Goal: Task Accomplishment & Management: Manage account settings

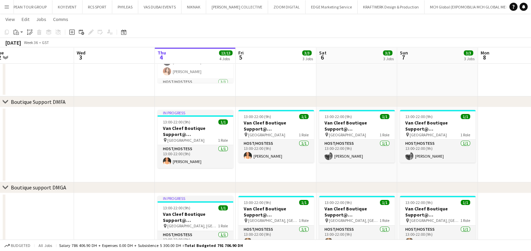
scroll to position [0, 258]
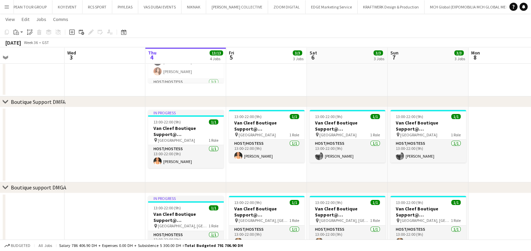
click at [10, 7] on button "Menu" at bounding box center [7, 7] width 14 height 14
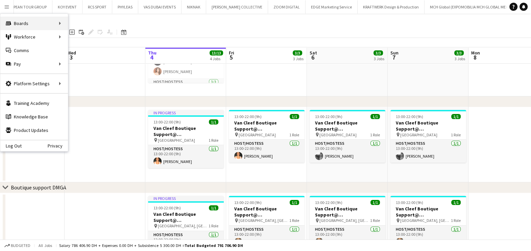
click at [58, 23] on div "Boards Boards" at bounding box center [34, 24] width 68 height 14
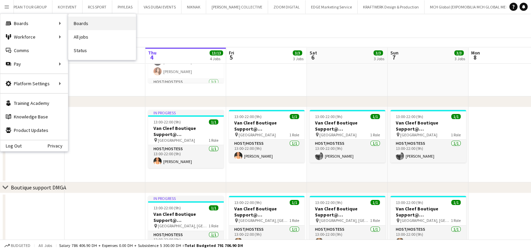
click at [112, 21] on link "Boards" at bounding box center [102, 24] width 68 height 14
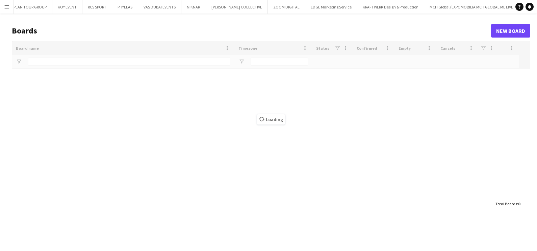
type input "***"
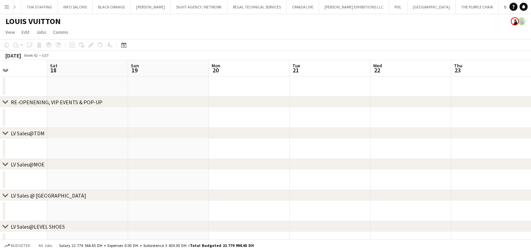
scroll to position [0, 196]
click at [123, 46] on icon "Date picker" at bounding box center [123, 44] width 5 height 5
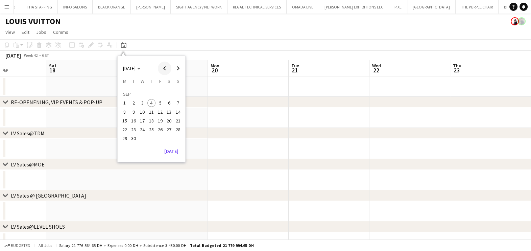
click at [166, 66] on span "Previous month" at bounding box center [165, 68] width 14 height 14
click at [177, 70] on span "Next month" at bounding box center [178, 68] width 14 height 14
click at [151, 101] on span "4" at bounding box center [151, 103] width 8 height 8
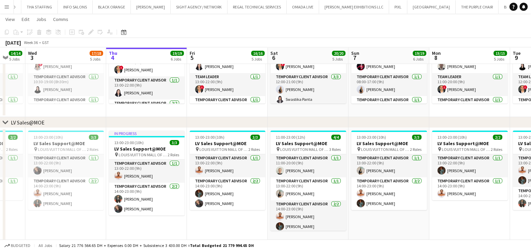
scroll to position [0, 252]
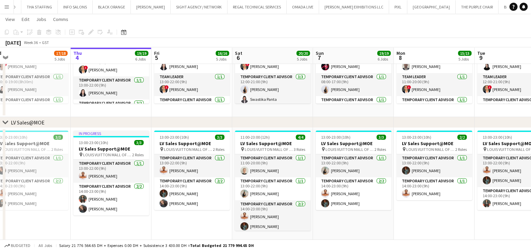
drag, startPoint x: 254, startPoint y: 223, endPoint x: 169, endPoint y: 215, distance: 84.8
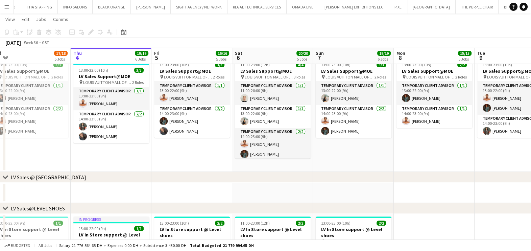
scroll to position [0, 282]
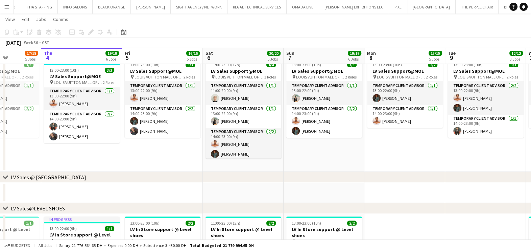
drag, startPoint x: 316, startPoint y: 158, endPoint x: 307, endPoint y: 158, distance: 9.1
click at [307, 158] on app-calendar-viewport "Sun 31 13/15 5 Jobs Mon 1 12/13 3 Jobs Tue 2 14/14 5 Jobs Wed 3 17/18 5 Jobs Th…" at bounding box center [265, 217] width 531 height 1030
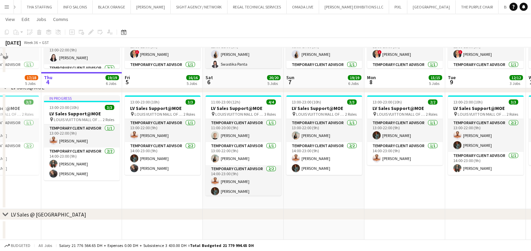
scroll to position [282, 0]
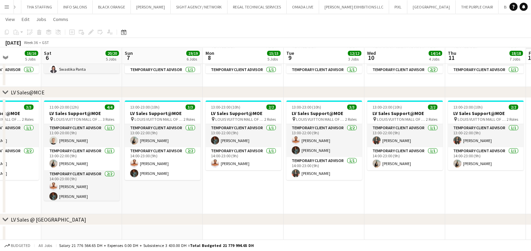
drag, startPoint x: 375, startPoint y: 205, endPoint x: 391, endPoint y: 202, distance: 16.2
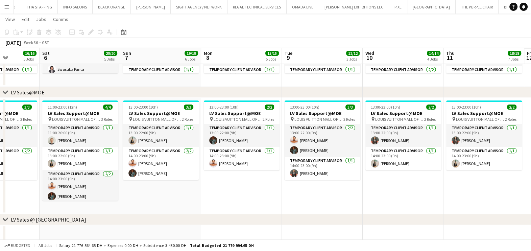
drag, startPoint x: 373, startPoint y: 200, endPoint x: 319, endPoint y: 198, distance: 54.1
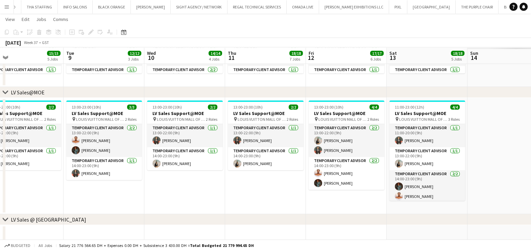
drag, startPoint x: 232, startPoint y: 193, endPoint x: 228, endPoint y: 194, distance: 3.9
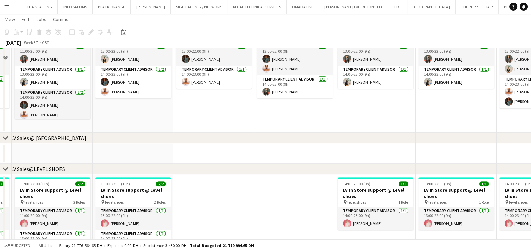
scroll to position [367, 0]
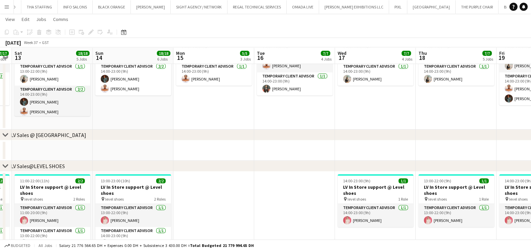
drag, startPoint x: 397, startPoint y: 151, endPoint x: 318, endPoint y: 150, distance: 78.4
click at [397, 151] on app-calendar-viewport "Wed 10 14/14 4 Jobs Thu 11 18/18 7 Jobs Fri 12 17/17 6 Jobs Sat 13 18/18 5 Jobs…" at bounding box center [265, 175] width 531 height 1030
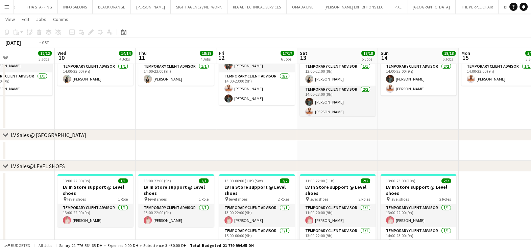
drag, startPoint x: 273, startPoint y: 155, endPoint x: 385, endPoint y: 160, distance: 112.3
click at [444, 155] on app-calendar-viewport "Sun 7 19/19 6 Jobs Mon 8 15/15 5 Jobs Tue 9 12/12 3 Jobs Wed 10 14/14 4 Jobs Th…" at bounding box center [265, 175] width 531 height 1030
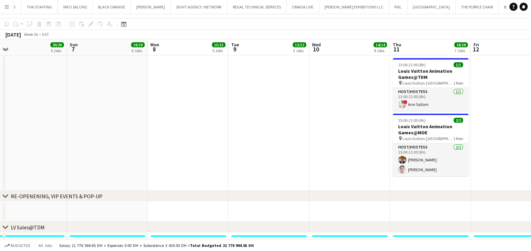
scroll to position [0, 0]
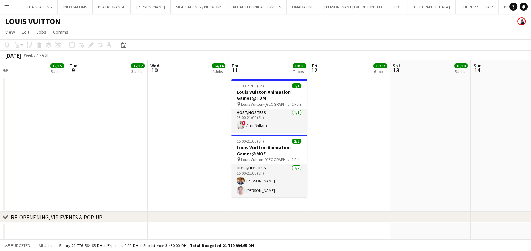
drag, startPoint x: 115, startPoint y: 137, endPoint x: 118, endPoint y: 122, distance: 15.2
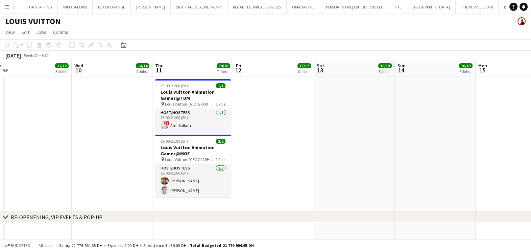
click at [10, 8] on button "Menu" at bounding box center [7, 7] width 14 height 14
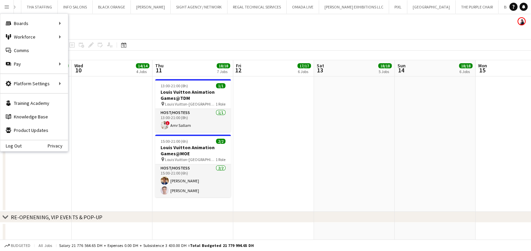
drag, startPoint x: 191, startPoint y: 117, endPoint x: 238, endPoint y: 118, distance: 46.6
click at [190, 117] on app-card-role "Host/Hostess 1/1 13:00-21:00 (8h) ! Amr Sallam" at bounding box center [193, 120] width 76 height 23
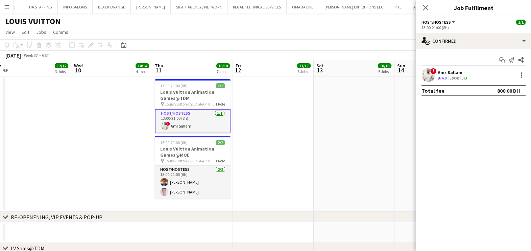
click at [468, 77] on div "3/3" at bounding box center [464, 78] width 8 height 6
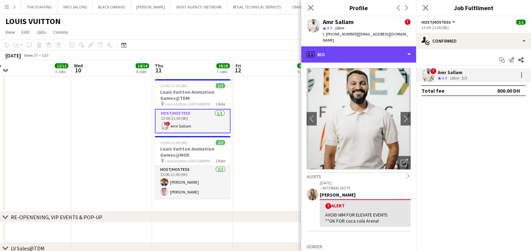
drag, startPoint x: 391, startPoint y: 48, endPoint x: 386, endPoint y: 60, distance: 13.6
click at [387, 46] on div "profile Bio" at bounding box center [358, 54] width 115 height 16
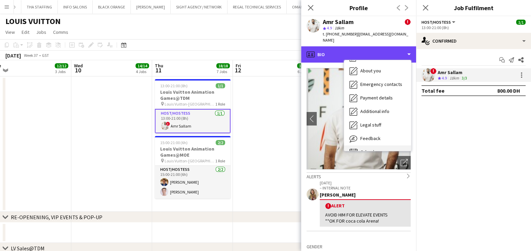
scroll to position [36, 0]
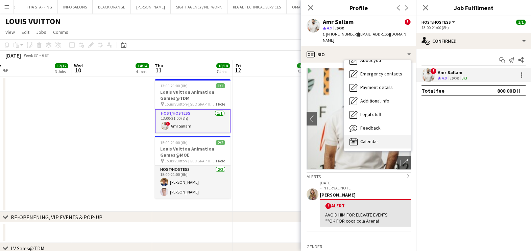
click at [390, 135] on div "Calendar Calendar" at bounding box center [377, 142] width 67 height 14
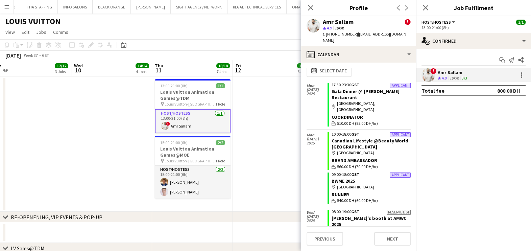
scroll to position [0, 0]
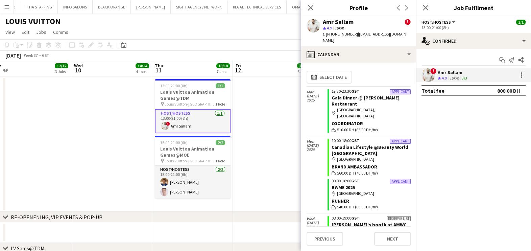
click at [268, 136] on app-date-cell at bounding box center [273, 143] width 81 height 135
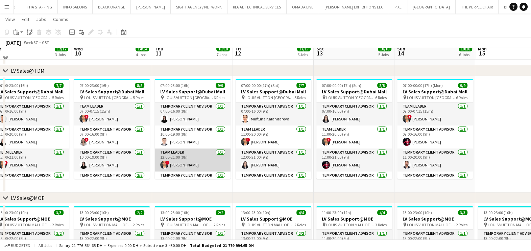
scroll to position [169, 0]
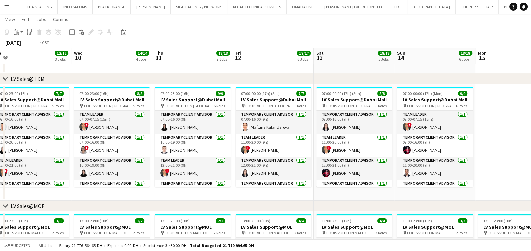
drag, startPoint x: 128, startPoint y: 140, endPoint x: 356, endPoint y: 142, distance: 228.1
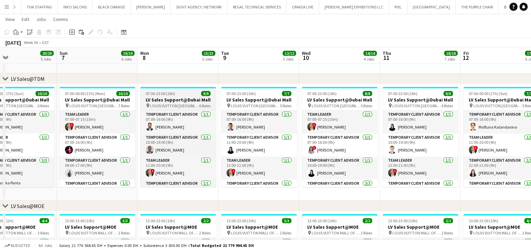
drag, startPoint x: 227, startPoint y: 142, endPoint x: 405, endPoint y: 144, distance: 178.8
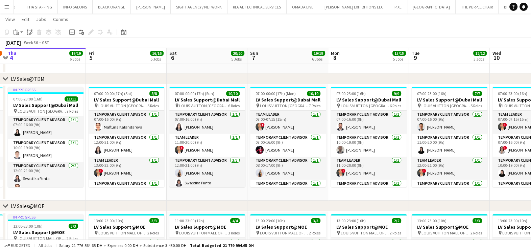
drag, startPoint x: 306, startPoint y: 136, endPoint x: 364, endPoint y: 136, distance: 58.1
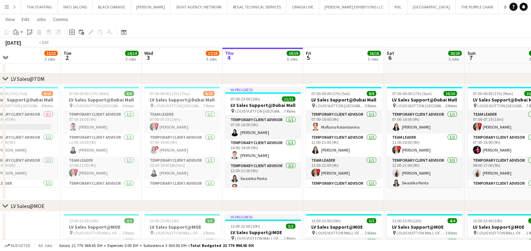
drag, startPoint x: 175, startPoint y: 135, endPoint x: 295, endPoint y: 136, distance: 120.3
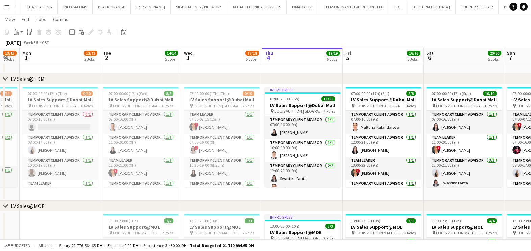
click at [8, 7] on app-icon "Menu" at bounding box center [6, 6] width 5 height 5
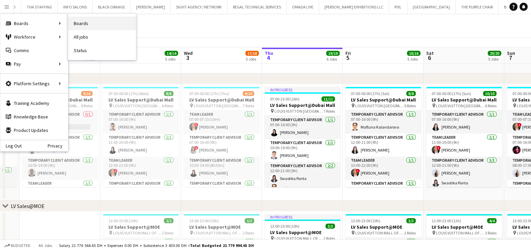
click at [101, 23] on link "Boards" at bounding box center [102, 24] width 68 height 14
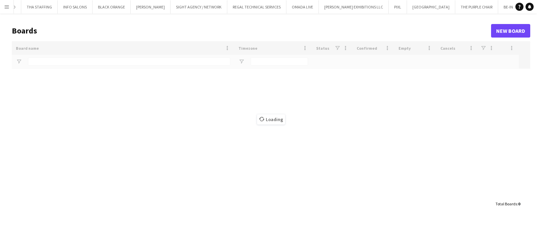
type input "***"
drag, startPoint x: 7, startPoint y: 5, endPoint x: 3, endPoint y: 6, distance: 4.1
click at [4, 5] on app-icon "Menu" at bounding box center [6, 6] width 5 height 5
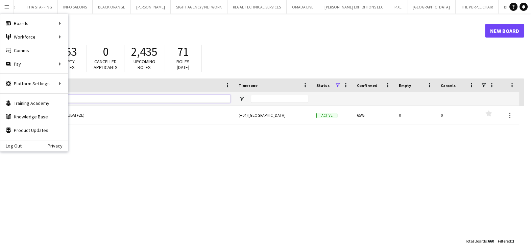
click at [93, 96] on input "***" at bounding box center [129, 99] width 202 height 8
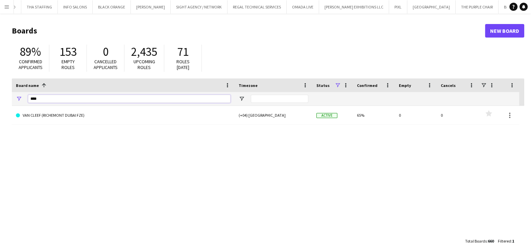
drag, startPoint x: 84, startPoint y: 93, endPoint x: 1, endPoint y: 93, distance: 83.1
click at [1, 93] on main "Boards New Board 89% Confirmed applicants 153 Empty roles 0 Cancelled applicant…" at bounding box center [265, 136] width 531 height 244
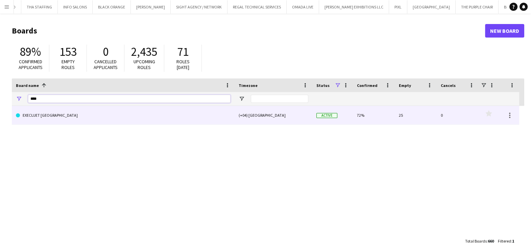
type input "****"
click at [195, 117] on link "EXECUJET [GEOGRAPHIC_DATA]" at bounding box center [123, 115] width 215 height 19
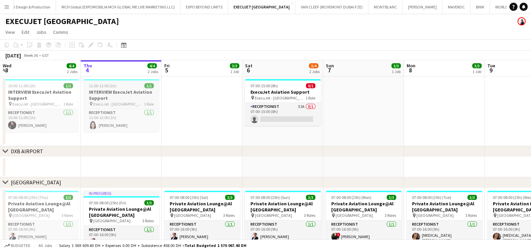
click at [120, 99] on h3 "INTERVIEW ExecuJet Aviation Support" at bounding box center [121, 95] width 76 height 12
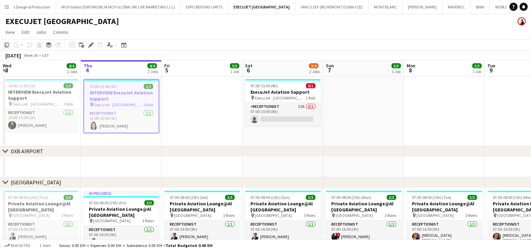
click at [8, 43] on icon at bounding box center [7, 45] width 4 height 5
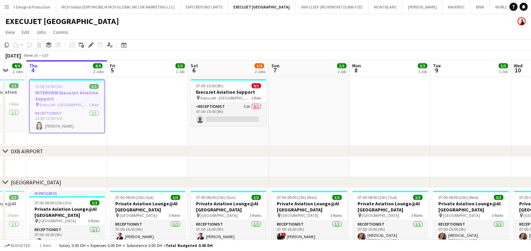
drag, startPoint x: 216, startPoint y: 108, endPoint x: 171, endPoint y: 108, distance: 44.6
click at [171, 108] on app-calendar-viewport "Mon 1 3/3 1 Job Tue 2 3/3 1 Job Wed 3 4/4 2 Jobs Thu 4 4/4 2 Jobs Fri 5 3/3 1 J…" at bounding box center [265, 197] width 531 height 275
click at [133, 101] on app-date-cell at bounding box center [147, 111] width 81 height 70
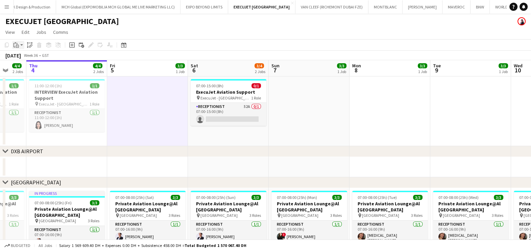
click at [19, 42] on div "Paste" at bounding box center [16, 45] width 8 height 8
click at [24, 56] on link "Paste Ctrl+V" at bounding box center [50, 58] width 64 height 6
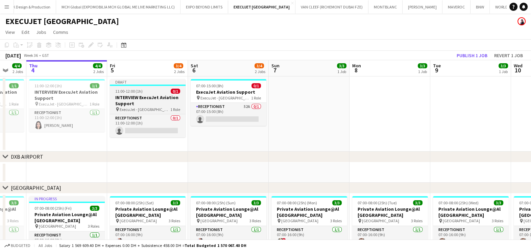
click at [139, 92] on span "11:00-12:00 (1h)" at bounding box center [128, 91] width 27 height 5
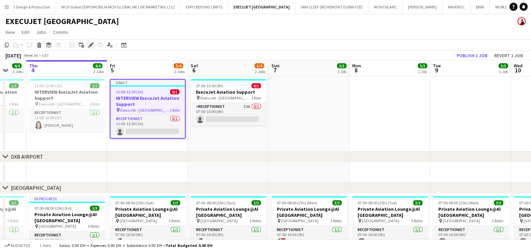
click at [88, 41] on div "Edit" at bounding box center [91, 45] width 8 height 8
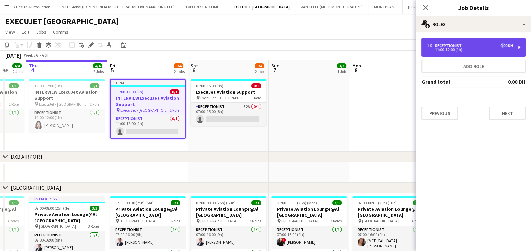
drag, startPoint x: 500, startPoint y: 42, endPoint x: 492, endPoint y: 43, distance: 8.1
click at [500, 42] on div "1 x Receptionist 0.00 DH 11:00-12:00 (1h)" at bounding box center [473, 47] width 104 height 19
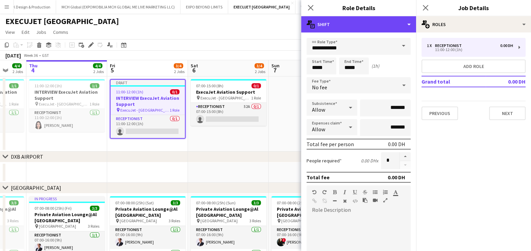
drag, startPoint x: 394, startPoint y: 28, endPoint x: 392, endPoint y: 38, distance: 10.7
click at [394, 28] on div "multiple-actions-text Shift" at bounding box center [358, 24] width 115 height 16
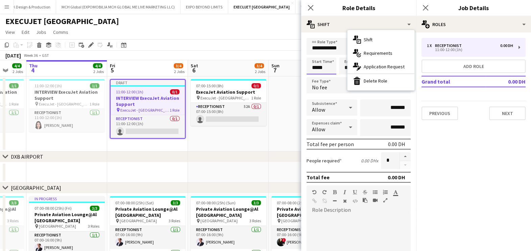
click at [327, 66] on input "*****" at bounding box center [321, 65] width 30 height 17
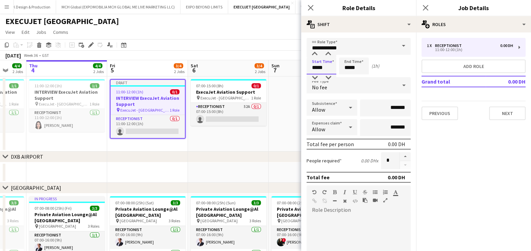
click at [302, 65] on form "**********" at bounding box center [358, 205] width 115 height 335
type input "*****"
drag, startPoint x: 362, startPoint y: 65, endPoint x: 331, endPoint y: 58, distance: 31.4
click at [331, 58] on div "Start Time ***** End Time ***** (20h)" at bounding box center [358, 65] width 104 height 17
type input "*****"
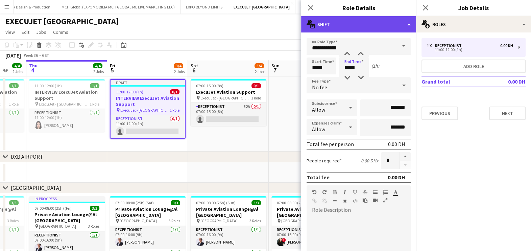
click at [402, 19] on div "multiple-actions-text Shift" at bounding box center [358, 24] width 115 height 16
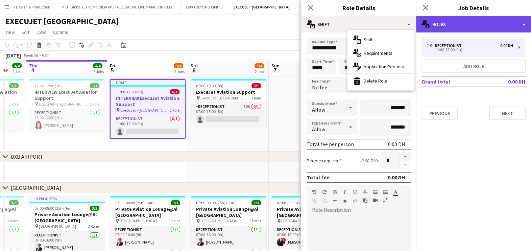
click at [481, 24] on div "multiple-users-add Roles" at bounding box center [473, 24] width 115 height 16
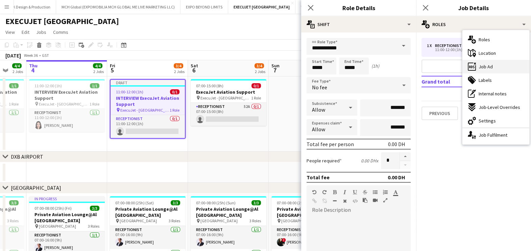
click at [498, 68] on div "ads-window Job Ad" at bounding box center [495, 67] width 67 height 14
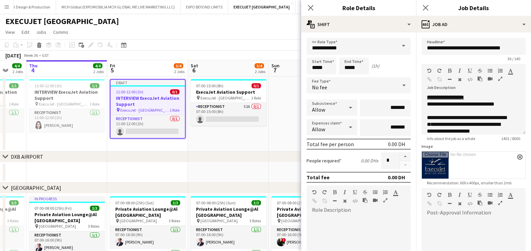
click at [500, 79] on icon "button" at bounding box center [500, 78] width 4 height 5
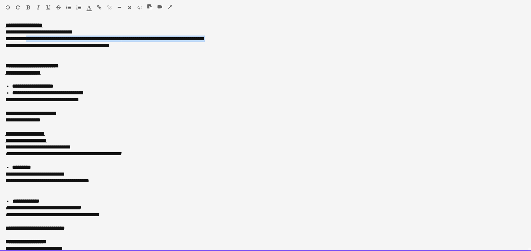
drag, startPoint x: 192, startPoint y: 29, endPoint x: 29, endPoint y: 41, distance: 163.6
click at [29, 41] on div "**********" at bounding box center [262, 38] width 514 height 7
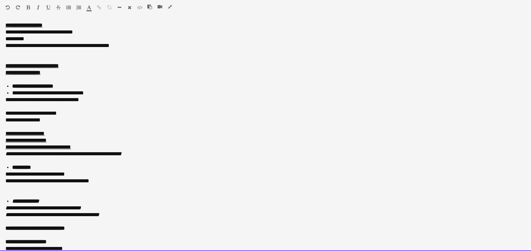
drag, startPoint x: 62, startPoint y: 42, endPoint x: 44, endPoint y: 40, distance: 17.7
click at [45, 40] on div "*********" at bounding box center [262, 38] width 514 height 7
drag, startPoint x: 44, startPoint y: 36, endPoint x: 37, endPoint y: 39, distance: 7.6
click at [37, 39] on div "*********" at bounding box center [262, 38] width 514 height 7
drag, startPoint x: 96, startPoint y: 30, endPoint x: 31, endPoint y: 31, distance: 64.9
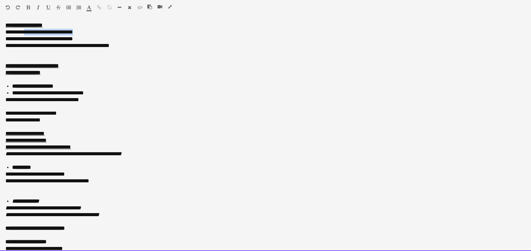
click at [31, 31] on div "**********" at bounding box center [262, 32] width 514 height 7
drag, startPoint x: 89, startPoint y: 30, endPoint x: 20, endPoint y: 30, distance: 68.3
click at [20, 30] on div "**********" at bounding box center [262, 32] width 514 height 7
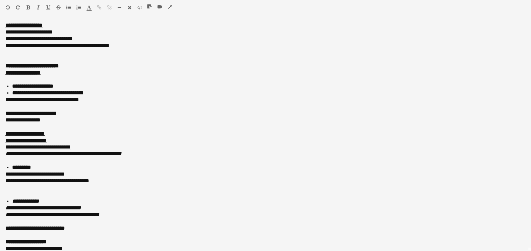
click at [169, 6] on icon "button" at bounding box center [170, 6] width 4 height 5
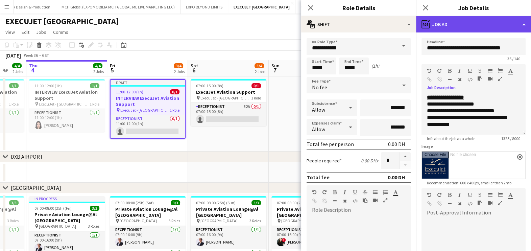
click at [497, 25] on div "ads-window Job Ad" at bounding box center [473, 24] width 115 height 16
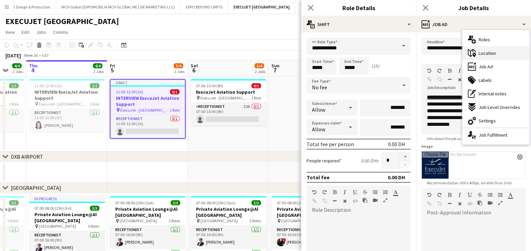
click at [491, 49] on div "maps-pin-1 Location" at bounding box center [495, 53] width 67 height 14
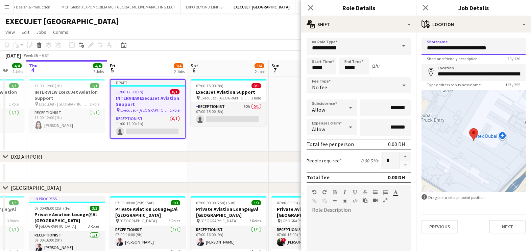
drag, startPoint x: 500, startPoint y: 46, endPoint x: 408, endPoint y: 46, distance: 91.6
click at [408, 46] on body "Menu Boards Boards Boards All jobs Status Workforce Workforce My Workforce Recr…" at bounding box center [265, 176] width 531 height 352
drag, startPoint x: 479, startPoint y: 47, endPoint x: 380, endPoint y: 45, distance: 98.4
click at [380, 45] on body "Menu Boards Boards Boards All jobs Status Workforce Workforce My Workforce Recr…" at bounding box center [265, 176] width 531 height 352
click at [512, 44] on input "**********" at bounding box center [473, 46] width 104 height 17
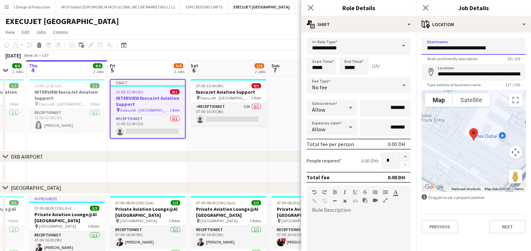
drag, startPoint x: 483, startPoint y: 45, endPoint x: 422, endPoint y: 47, distance: 60.8
click at [422, 47] on input "**********" at bounding box center [473, 46] width 104 height 17
paste input "**********"
type input "**********"
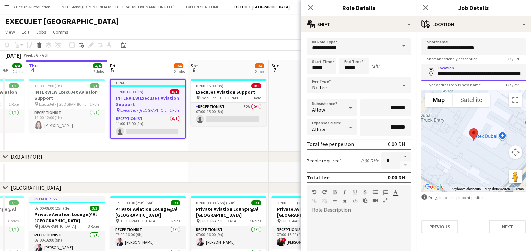
scroll to position [0, 215]
drag, startPoint x: 439, startPoint y: 73, endPoint x: 539, endPoint y: 73, distance: 99.3
click at [530, 73] on html "Menu Boards Boards Boards All jobs Status Workforce Workforce My Workforce Recr…" at bounding box center [265, 176] width 531 height 352
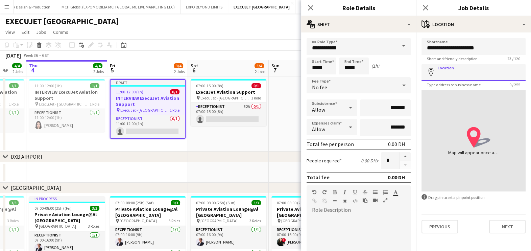
paste input "**********"
type input "**********"
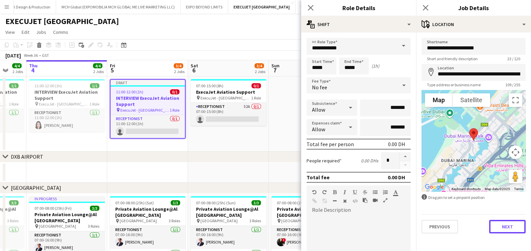
click at [502, 228] on button "Next" at bounding box center [507, 227] width 36 height 14
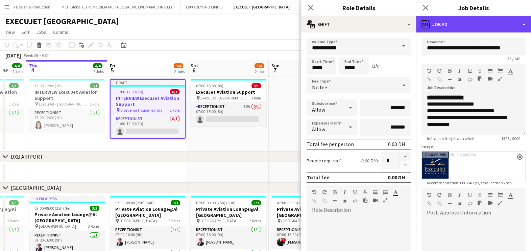
click at [498, 30] on div "ads-window Job Ad" at bounding box center [473, 24] width 115 height 16
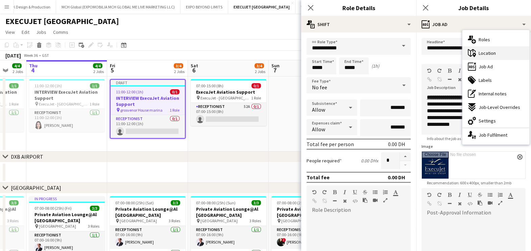
click at [495, 47] on div "maps-pin-1 Location" at bounding box center [495, 53] width 67 height 14
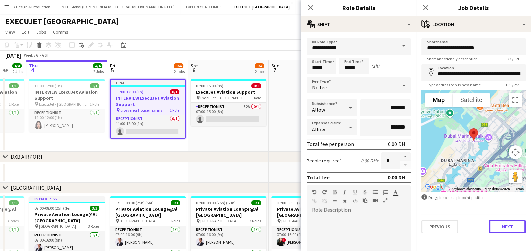
click at [518, 225] on button "Next" at bounding box center [507, 227] width 36 height 14
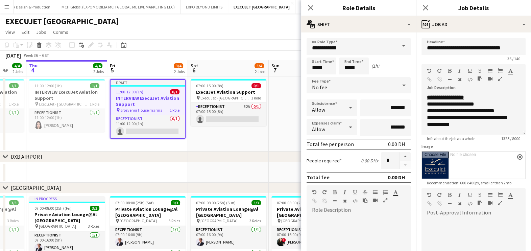
click at [269, 140] on app-date-cell at bounding box center [309, 113] width 81 height 75
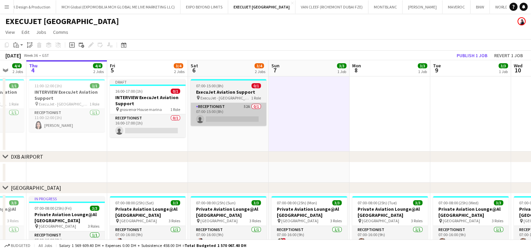
drag, startPoint x: 145, startPoint y: 125, endPoint x: 240, endPoint y: 111, distance: 95.6
click at [145, 123] on app-card-role "Receptionist 0/1 16:00-17:00 (1h) single-neutral-actions" at bounding box center [148, 125] width 76 height 23
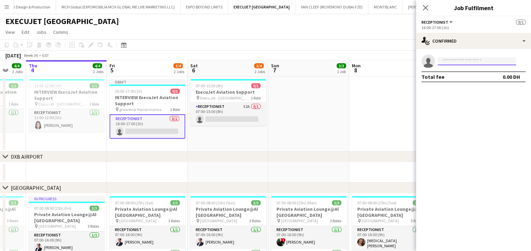
click at [468, 59] on input at bounding box center [477, 61] width 78 height 8
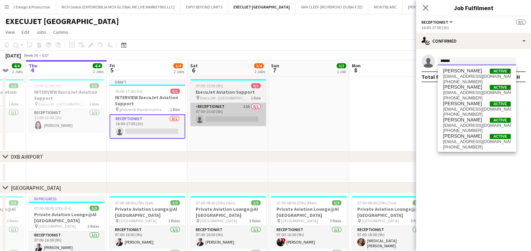
type input "*****"
click at [229, 109] on app-card-role "Receptionist 52A 0/1 07:00-15:00 (8h) single-neutral-actions" at bounding box center [228, 114] width 76 height 23
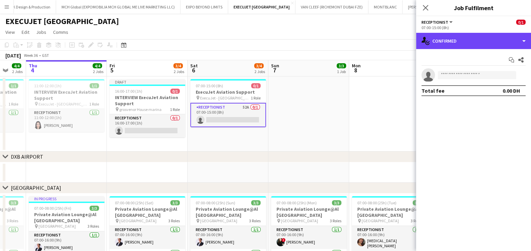
drag, startPoint x: 475, startPoint y: 39, endPoint x: 485, endPoint y: 62, distance: 25.2
click at [475, 39] on div "single-neutral-actions-check-2 Confirmed" at bounding box center [473, 41] width 115 height 16
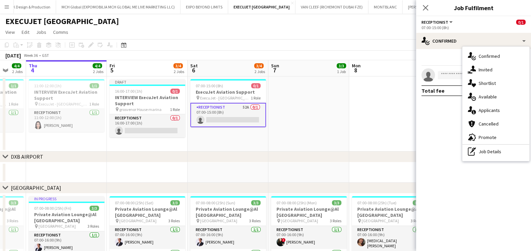
click at [495, 84] on div "single-neutral-actions-heart Shortlist" at bounding box center [495, 83] width 67 height 14
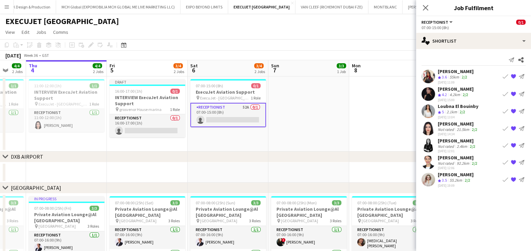
drag, startPoint x: 472, startPoint y: 140, endPoint x: 436, endPoint y: 140, distance: 36.2
click at [436, 140] on div "Samar Mounzer Not rated 2.4km 2/2 03-09-2025 12:01 Book crew {{ spriteTitle }} …" at bounding box center [473, 146] width 115 height 16
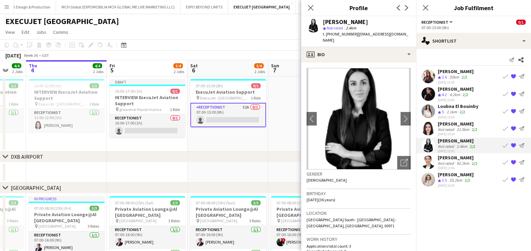
copy div "Samar Mounzer"
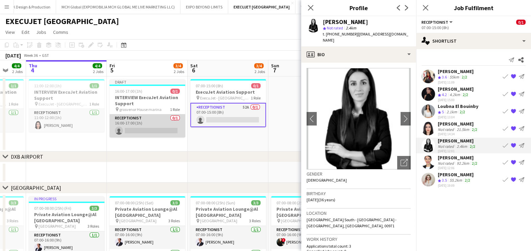
click at [159, 125] on app-card-role "Receptionist 0/1 16:00-17:00 (1h) single-neutral-actions" at bounding box center [147, 125] width 76 height 23
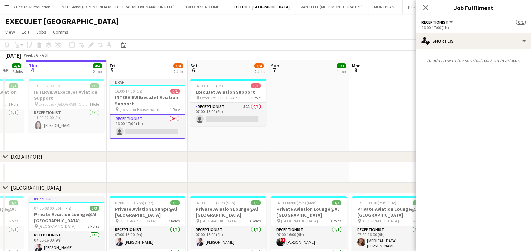
click at [233, 135] on app-date-cell "07:00-15:00 (8h) 0/1 ExecuJet Aviation Support pin ExecuJet - AL Maktoum Airpor…" at bounding box center [228, 113] width 81 height 75
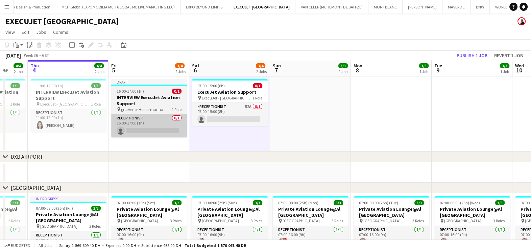
click at [181, 132] on app-card-role "Receptionist 0/1 16:00-17:00 (1h) single-neutral-actions" at bounding box center [149, 125] width 76 height 23
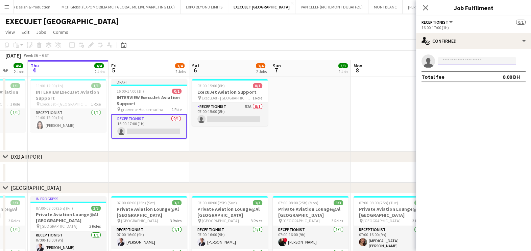
click at [462, 57] on input at bounding box center [477, 61] width 78 height 8
paste input "**********"
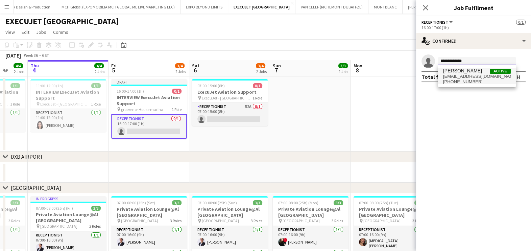
type input "**********"
click at [478, 71] on span "Samar Mounzer Active" at bounding box center [477, 71] width 68 height 6
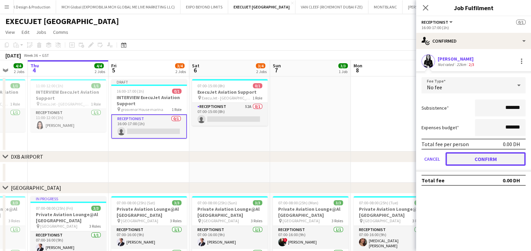
click at [478, 157] on button "Confirm" at bounding box center [485, 159] width 80 height 14
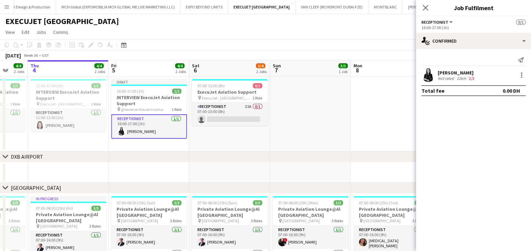
click at [362, 123] on app-date-cell at bounding box center [391, 113] width 81 height 75
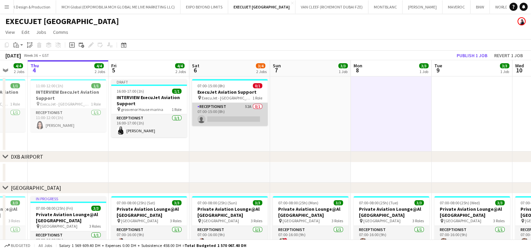
click at [258, 117] on app-card-role "Receptionist 52A 0/1 07:00-15:00 (8h) single-neutral-actions" at bounding box center [230, 114] width 76 height 23
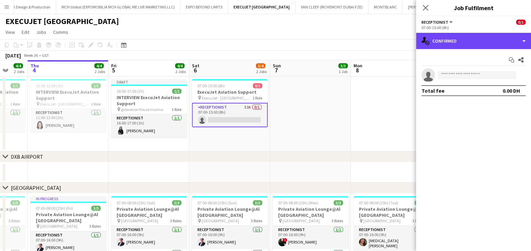
drag, startPoint x: 468, startPoint y: 42, endPoint x: 473, endPoint y: 68, distance: 26.8
click at [469, 41] on div "single-neutral-actions-check-2 Confirmed" at bounding box center [473, 41] width 115 height 16
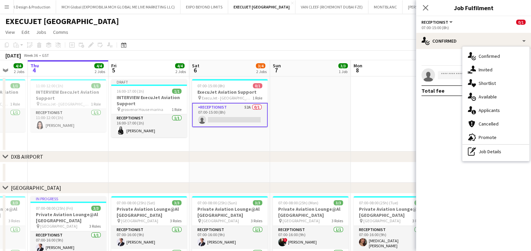
click at [489, 110] on span "Applicants" at bounding box center [488, 110] width 21 height 6
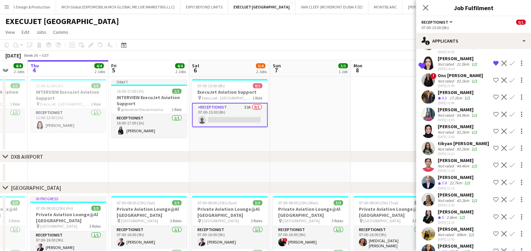
scroll to position [507, 0]
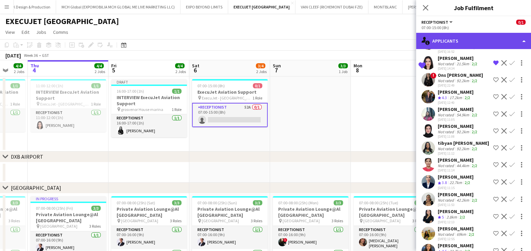
drag, startPoint x: 488, startPoint y: 38, endPoint x: 487, endPoint y: 42, distance: 5.0
click at [489, 38] on div "single-neutral-actions-information Applicants" at bounding box center [473, 41] width 115 height 16
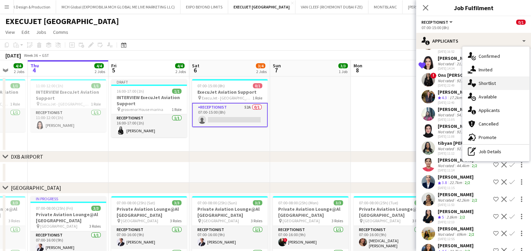
click at [495, 84] on span "Shortlist" at bounding box center [486, 83] width 17 height 6
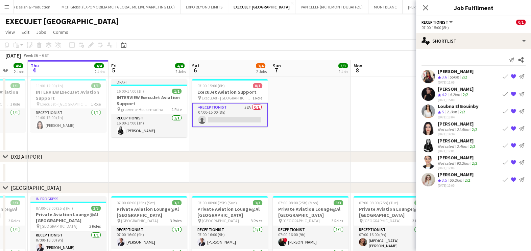
click at [336, 108] on app-date-cell at bounding box center [310, 113] width 81 height 75
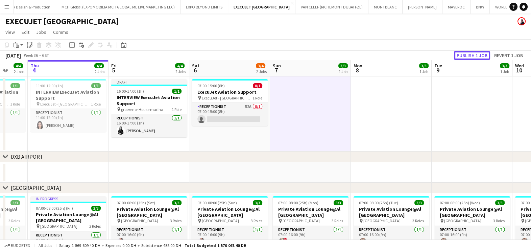
click at [468, 54] on button "Publish 1 job" at bounding box center [472, 55] width 36 height 9
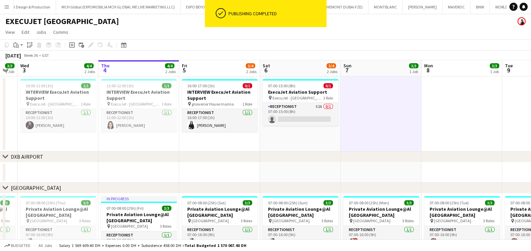
drag, startPoint x: 249, startPoint y: 131, endPoint x: 258, endPoint y: 131, distance: 9.5
click at [260, 131] on app-calendar-viewport "Mon 1 3/3 1 Job Tue 2 3/3 1 Job Wed 3 4/4 2 Jobs Thu 4 4/4 2 Jobs Fri 5 3/4 2 J…" at bounding box center [265, 200] width 531 height 280
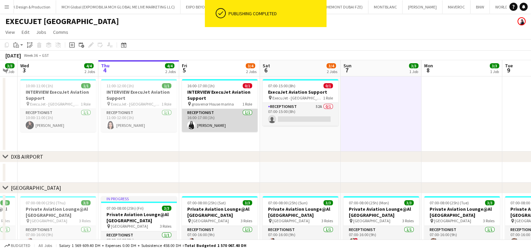
drag, startPoint x: 231, startPoint y: 123, endPoint x: 231, endPoint y: 119, distance: 3.7
click at [229, 122] on app-card-role "Receptionist 1/1 16:00-17:00 (1h) Samar Mounzer" at bounding box center [220, 120] width 76 height 23
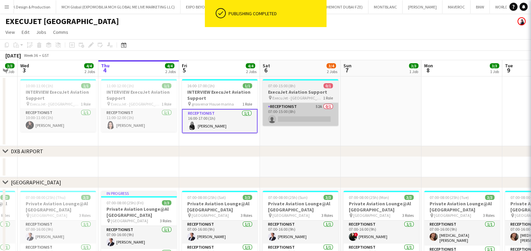
scroll to position [0, 145]
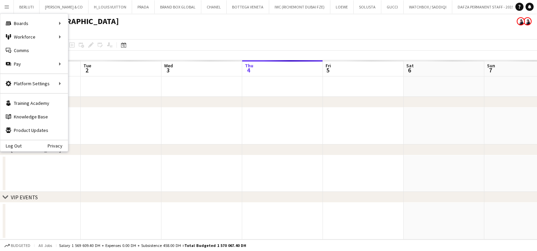
scroll to position [0, 162]
